Goal: Entertainment & Leisure: Consume media (video, audio)

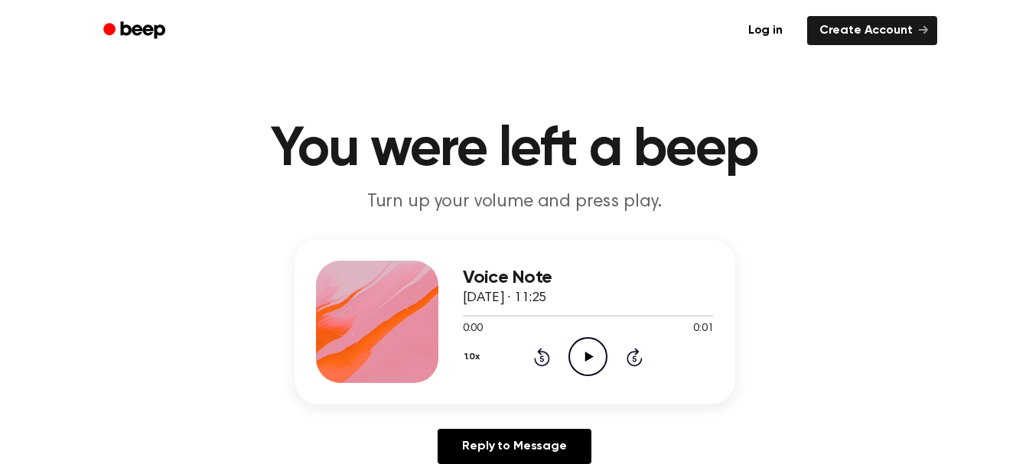
click at [587, 356] on icon at bounding box center [589, 357] width 8 height 10
click at [578, 353] on icon "Play Audio" at bounding box center [587, 356] width 39 height 39
click at [581, 358] on icon "Play Audio" at bounding box center [587, 356] width 39 height 39
click at [587, 369] on icon "Play Audio" at bounding box center [587, 356] width 39 height 39
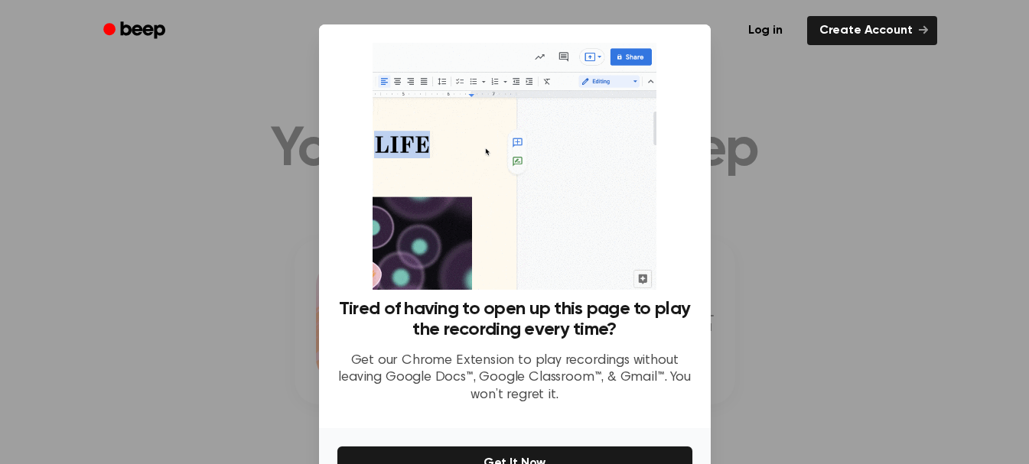
click at [823, 189] on div at bounding box center [514, 232] width 1029 height 464
click at [786, 109] on div at bounding box center [514, 232] width 1029 height 464
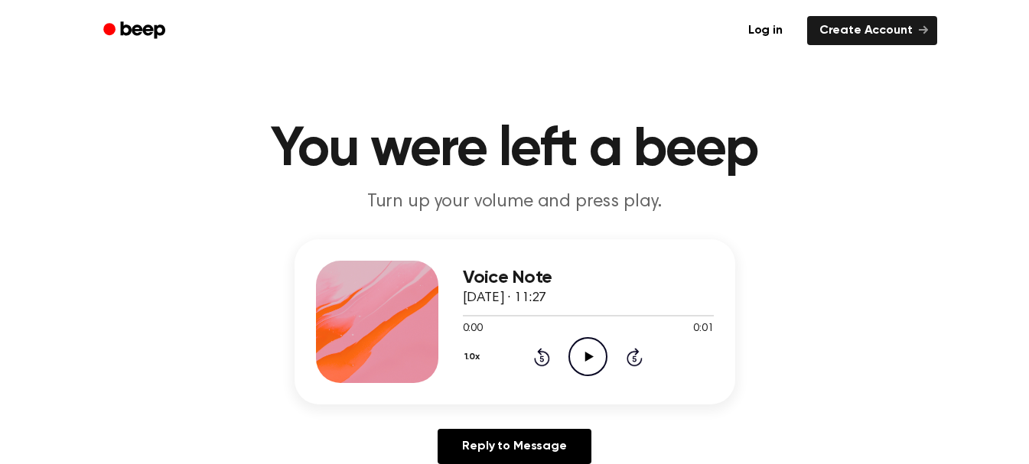
click at [590, 354] on icon "Play Audio" at bounding box center [587, 356] width 39 height 39
click at [590, 356] on icon at bounding box center [589, 357] width 8 height 10
click at [587, 359] on icon at bounding box center [589, 357] width 8 height 10
click at [582, 350] on icon "Play Audio" at bounding box center [587, 356] width 39 height 39
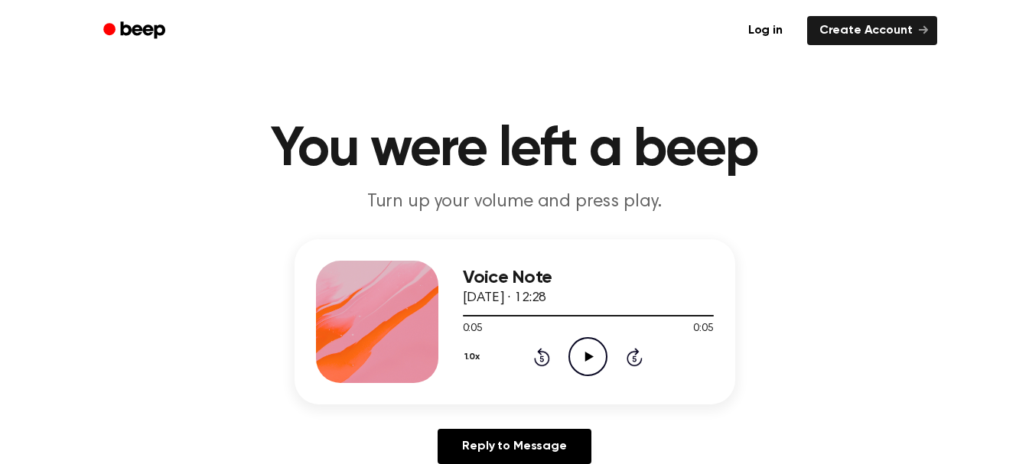
click at [470, 362] on button "1.0x" at bounding box center [474, 357] width 23 height 26
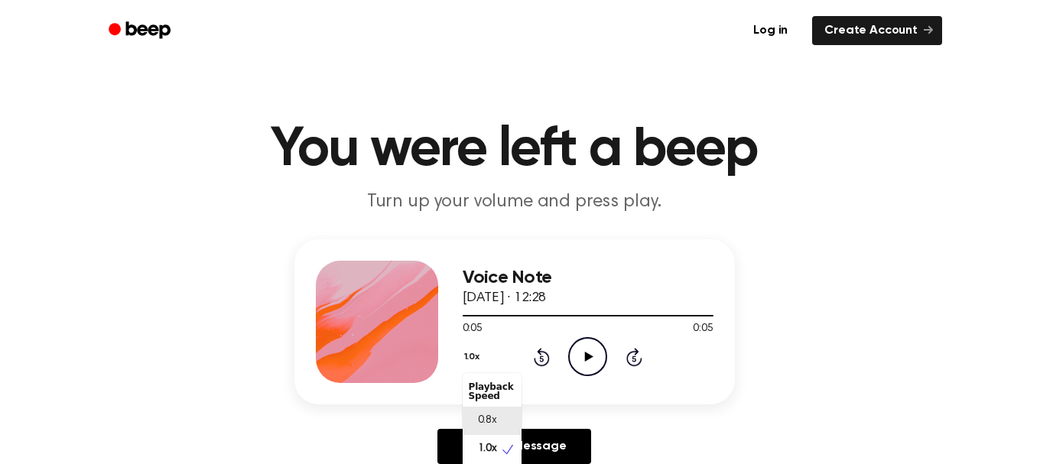
click at [493, 421] on span "0.8x" at bounding box center [487, 421] width 19 height 16
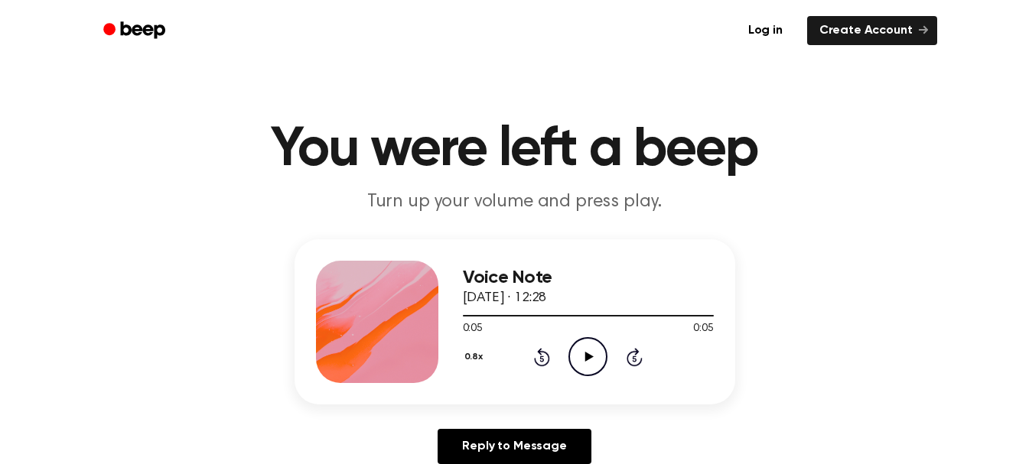
click at [584, 353] on icon "Play Audio" at bounding box center [587, 356] width 39 height 39
click at [591, 356] on icon at bounding box center [589, 357] width 8 height 10
click at [587, 350] on icon "Play Audio" at bounding box center [587, 356] width 39 height 39
click at [587, 350] on icon "Pause Audio" at bounding box center [587, 356] width 39 height 39
click at [580, 361] on icon "Play Audio" at bounding box center [587, 356] width 39 height 39
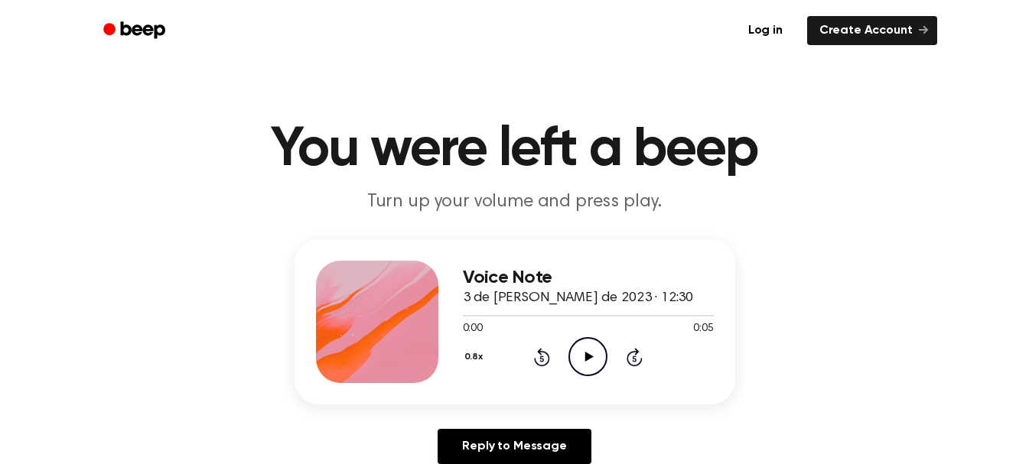
drag, startPoint x: 588, startPoint y: 350, endPoint x: 559, endPoint y: 41, distance: 309.6
click at [587, 308] on div "Voice Note 3 de julio de 2023 · 12:30 0:00 0:05 Your browser does not support t…" at bounding box center [588, 322] width 251 height 122
click at [592, 350] on icon "Play Audio" at bounding box center [587, 356] width 39 height 39
drag, startPoint x: 584, startPoint y: 345, endPoint x: 532, endPoint y: 213, distance: 142.2
click at [572, 309] on div "Voice Note 3 de julio de 2023 · 12:30 0:04 0:05 Your browser does not support t…" at bounding box center [588, 322] width 251 height 122
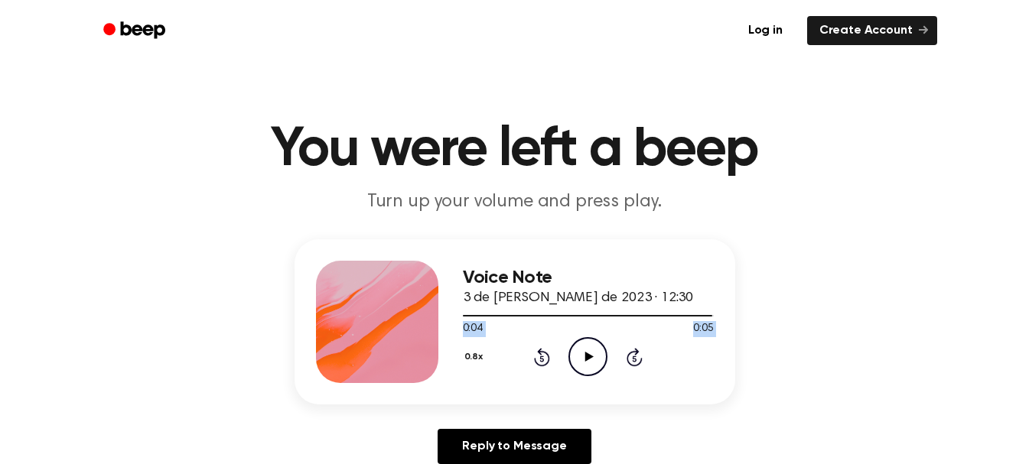
drag, startPoint x: 589, startPoint y: 353, endPoint x: 526, endPoint y: 249, distance: 121.5
click at [591, 354] on icon "Play Audio" at bounding box center [587, 356] width 39 height 39
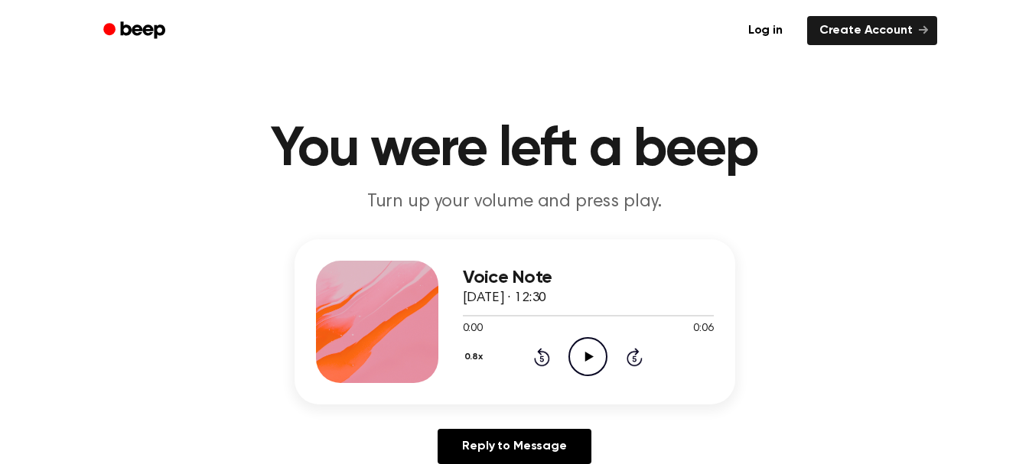
drag, startPoint x: 587, startPoint y: 355, endPoint x: 537, endPoint y: 119, distance: 241.0
click at [587, 355] on icon at bounding box center [589, 357] width 8 height 10
click at [588, 354] on icon at bounding box center [589, 357] width 8 height 10
click at [588, 355] on icon at bounding box center [589, 357] width 8 height 10
click at [585, 353] on icon at bounding box center [589, 357] width 8 height 10
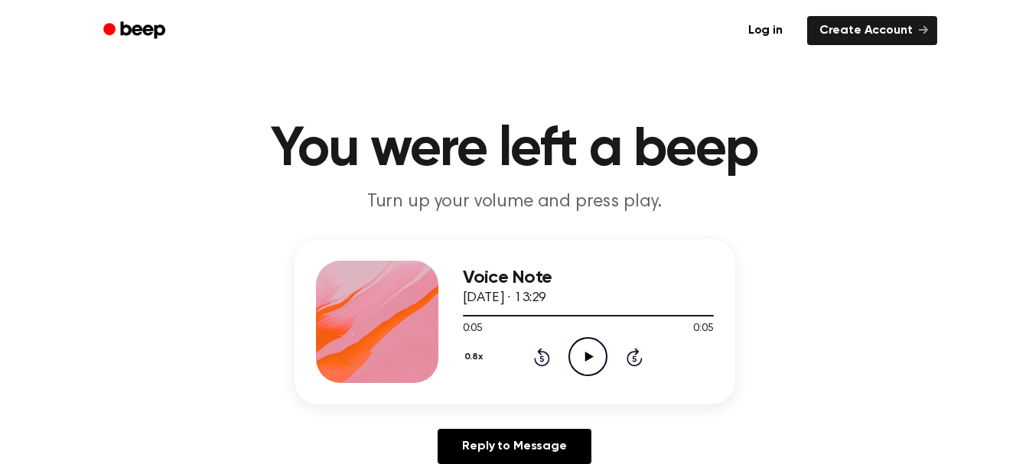
click at [584, 352] on icon "Play Audio" at bounding box center [587, 356] width 39 height 39
click at [585, 356] on icon at bounding box center [589, 357] width 8 height 10
click at [588, 351] on icon "Play Audio" at bounding box center [587, 356] width 39 height 39
